Goal: Register for event/course

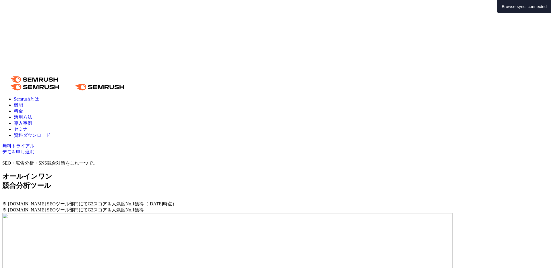
click at [32, 127] on link "セミナー" at bounding box center [23, 129] width 18 height 5
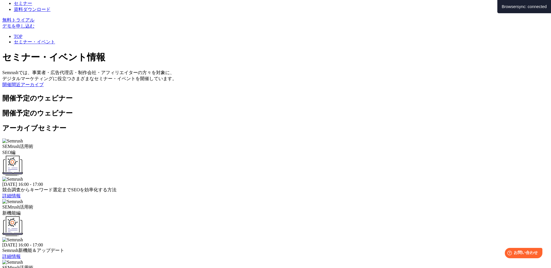
scroll to position [115, 0]
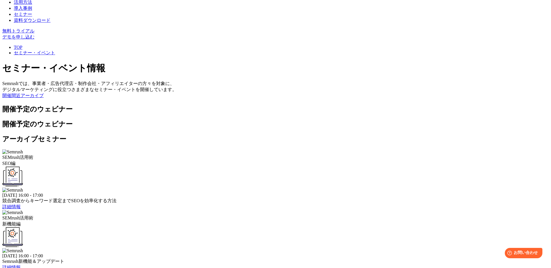
click at [368, 170] on div "SEMrush活用術 SEO編 2025年9月4日 (木) 16:00 - 17:00 競合調査からキーワード選定までSEOを効率化する方法 詳細情報 SEM…" at bounding box center [275, 240] width 546 height 182
click at [21, 265] on span "詳細情報" at bounding box center [11, 267] width 18 height 5
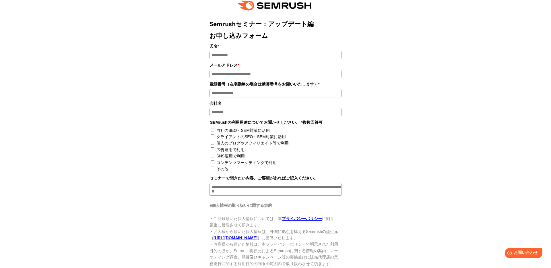
scroll to position [451, 0]
click at [125, 125] on div "無料ウェビナー 開催日：2025年9月18日 (木) 16:00 - 17:00 Semrush 最新機能+アップデート紹介 本ウェビナーではSemrushの…" at bounding box center [275, 52] width 546 height 578
drag, startPoint x: 181, startPoint y: 86, endPoint x: 198, endPoint y: 88, distance: 17.0
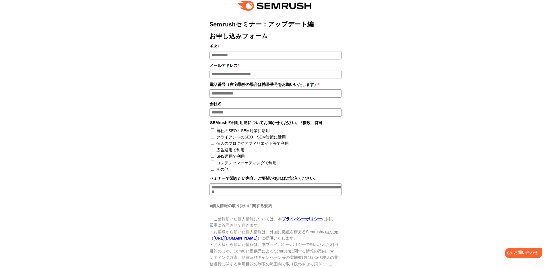
drag, startPoint x: 275, startPoint y: 128, endPoint x: 229, endPoint y: 110, distance: 49.8
drag, startPoint x: 164, startPoint y: 158, endPoint x: 226, endPoint y: 159, distance: 62.0
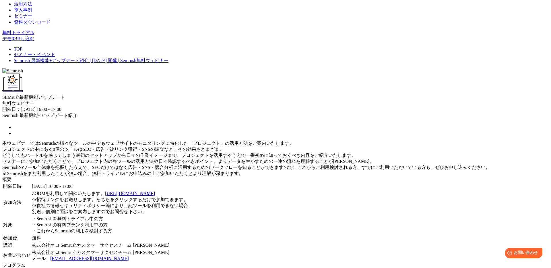
scroll to position [81, 0]
